Goal: Find contact information: Obtain details needed to contact an individual or organization

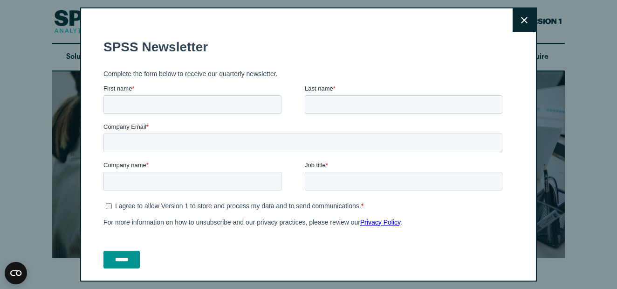
click at [515, 26] on button "Close" at bounding box center [524, 19] width 23 height 23
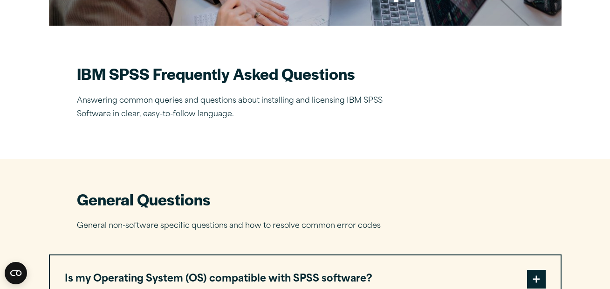
scroll to position [233, 0]
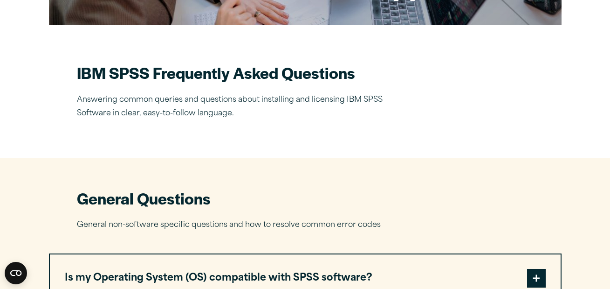
click at [141, 72] on h2 "IBM SPSS Frequently Asked Questions" at bounding box center [240, 72] width 326 height 21
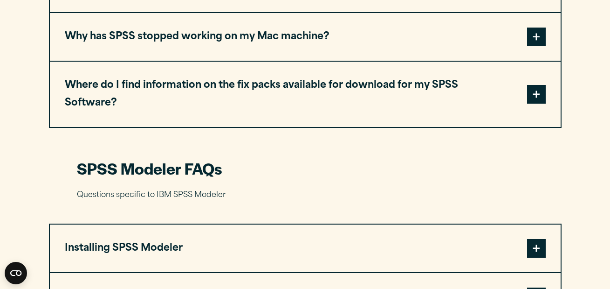
scroll to position [1165, 0]
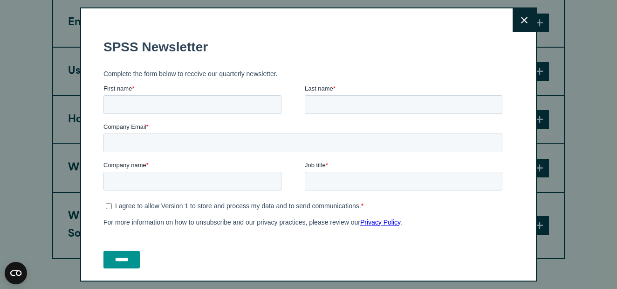
click at [518, 24] on button "Close" at bounding box center [524, 19] width 23 height 23
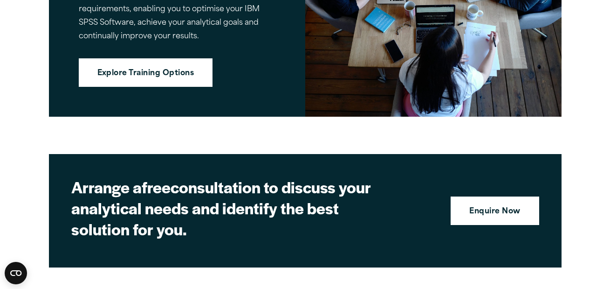
scroll to position [2632, 0]
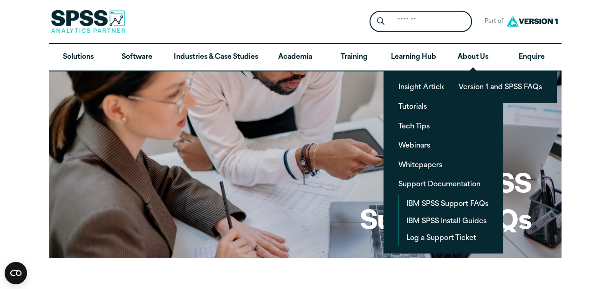
click at [517, 18] on img at bounding box center [532, 21] width 56 height 17
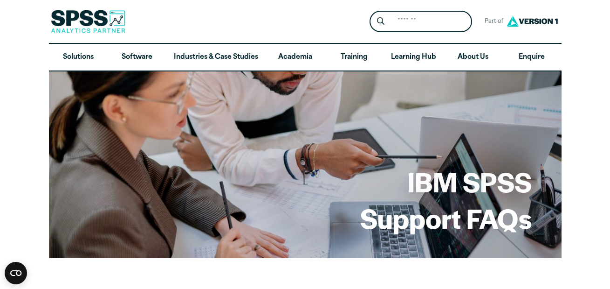
click at [525, 15] on img at bounding box center [532, 21] width 56 height 17
click at [523, 21] on img at bounding box center [532, 21] width 56 height 17
click at [82, 17] on img at bounding box center [88, 21] width 75 height 23
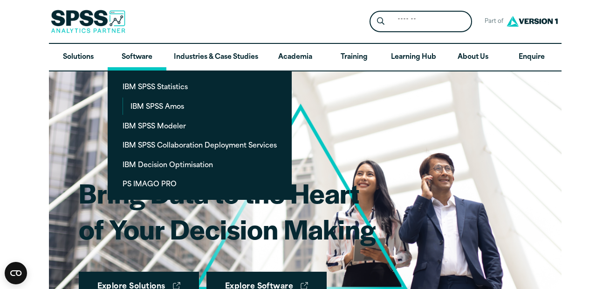
click at [130, 63] on link "Software" at bounding box center [137, 57] width 59 height 27
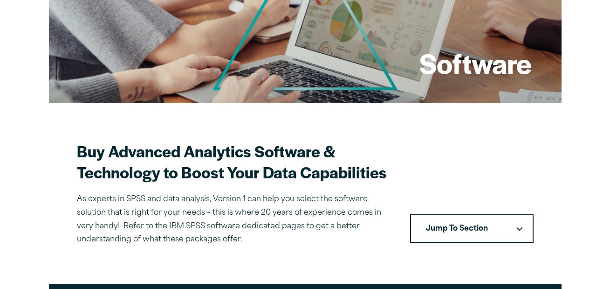
scroll to position [280, 0]
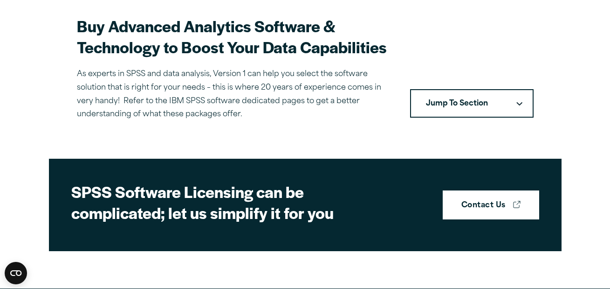
click at [528, 105] on button "Jump To Section" at bounding box center [472, 103] width 124 height 29
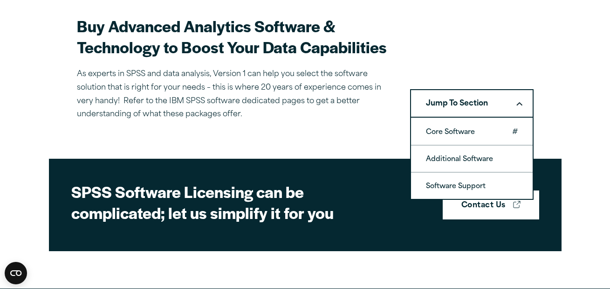
click at [472, 125] on link "Core Software" at bounding box center [472, 131] width 122 height 26
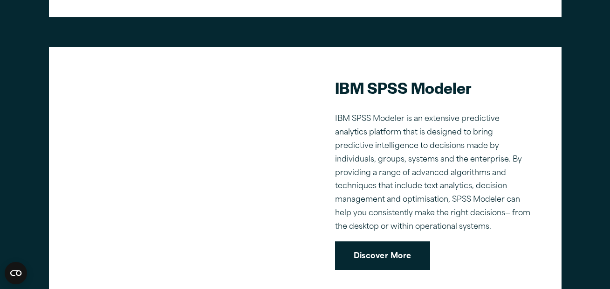
scroll to position [734, 0]
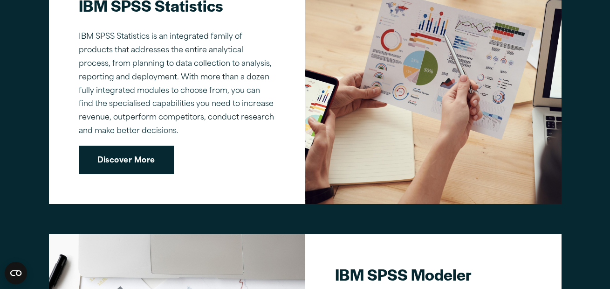
click at [110, 154] on link "Discover More" at bounding box center [126, 159] width 95 height 29
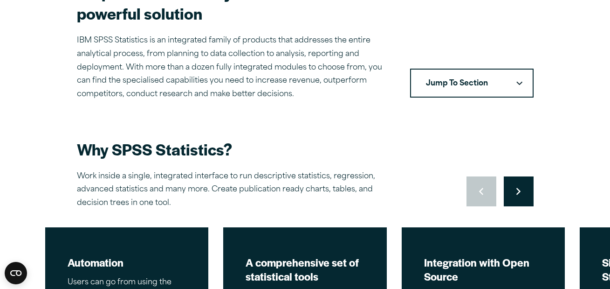
scroll to position [326, 0]
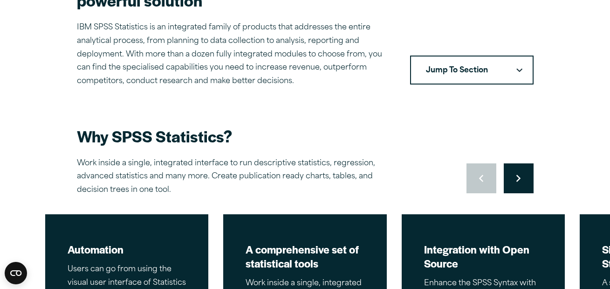
click at [517, 75] on button "Jump To Section" at bounding box center [472, 69] width 124 height 29
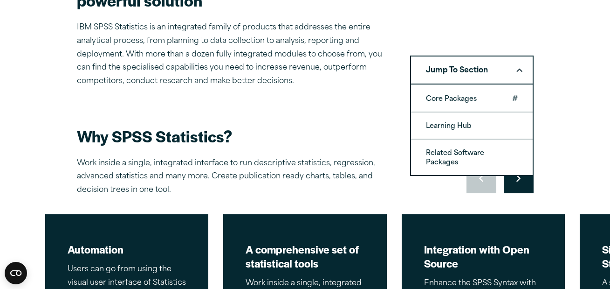
click at [508, 96] on link "Core Packages" at bounding box center [472, 98] width 122 height 26
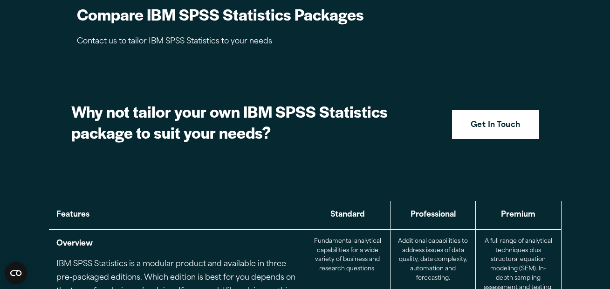
scroll to position [935, 0]
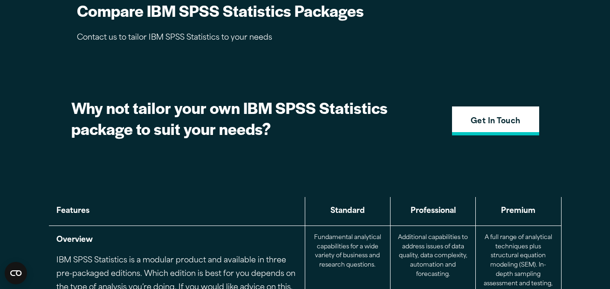
click at [495, 123] on strong "Get In Touch" at bounding box center [496, 122] width 50 height 12
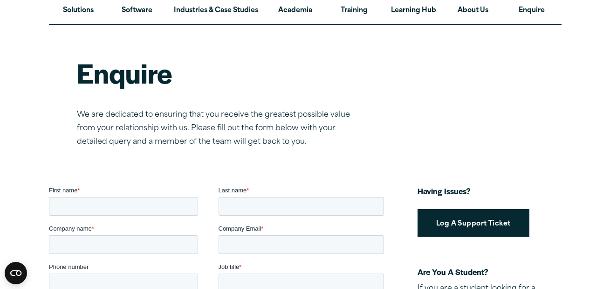
scroll to position [93, 0]
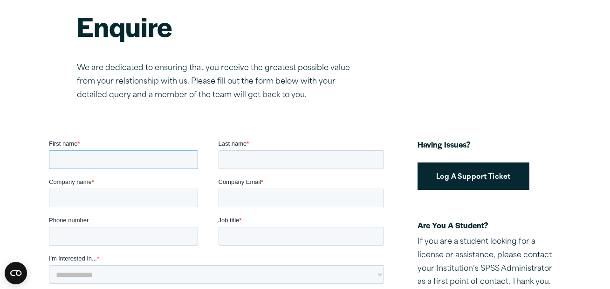
click at [124, 154] on input "First name *" at bounding box center [122, 159] width 149 height 19
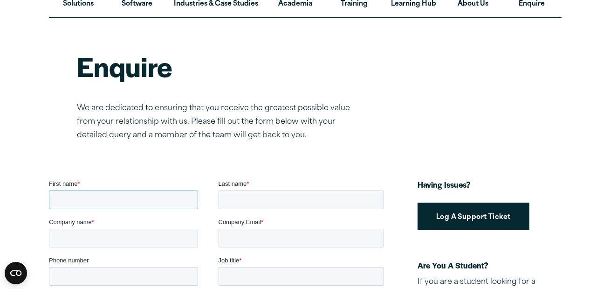
scroll to position [0, 0]
